Goal: Participate in discussion: Engage in conversation with other users on a specific topic

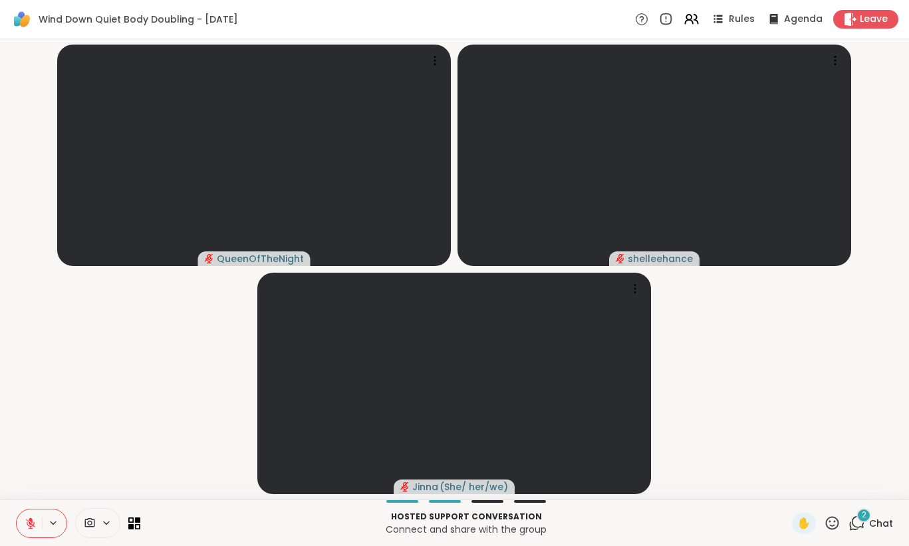
click at [860, 525] on icon at bounding box center [857, 523] width 17 height 17
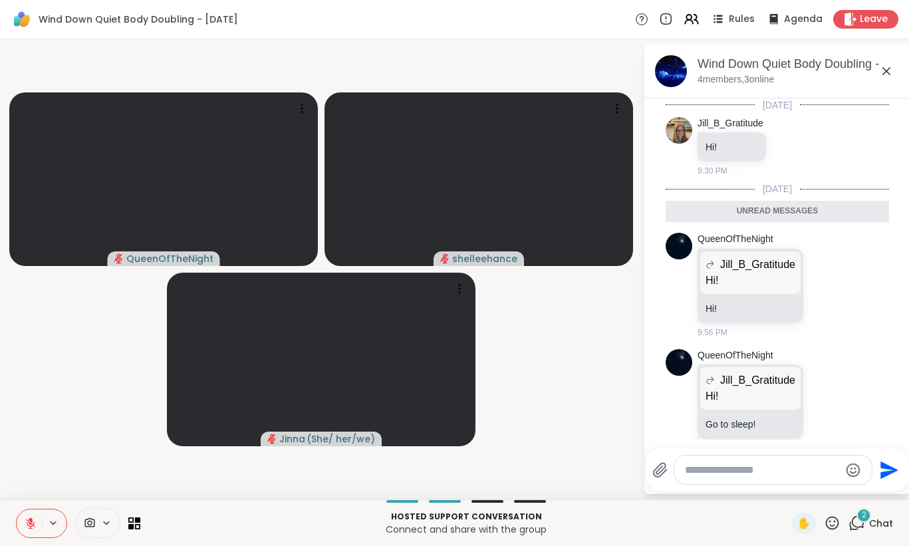
scroll to position [19, 0]
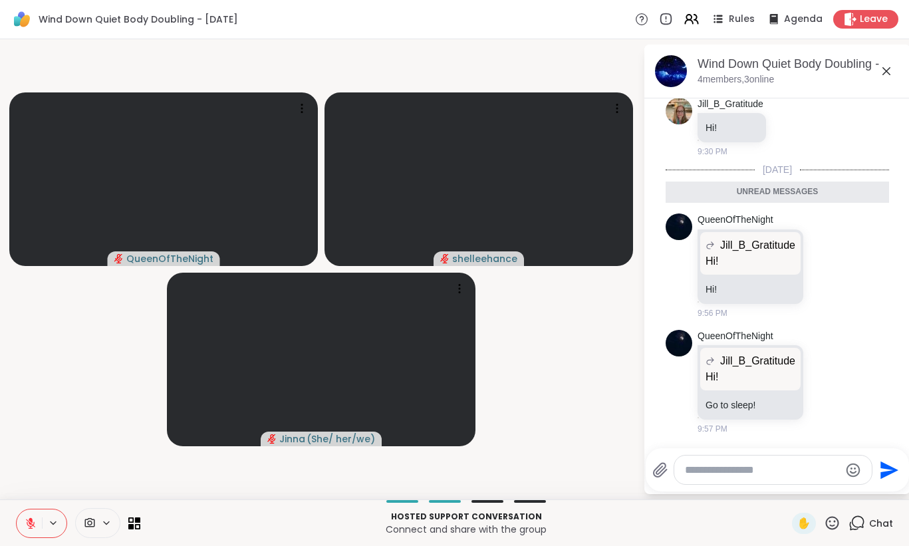
click at [893, 66] on icon at bounding box center [887, 71] width 16 height 16
